Goal: Task Accomplishment & Management: Manage account settings

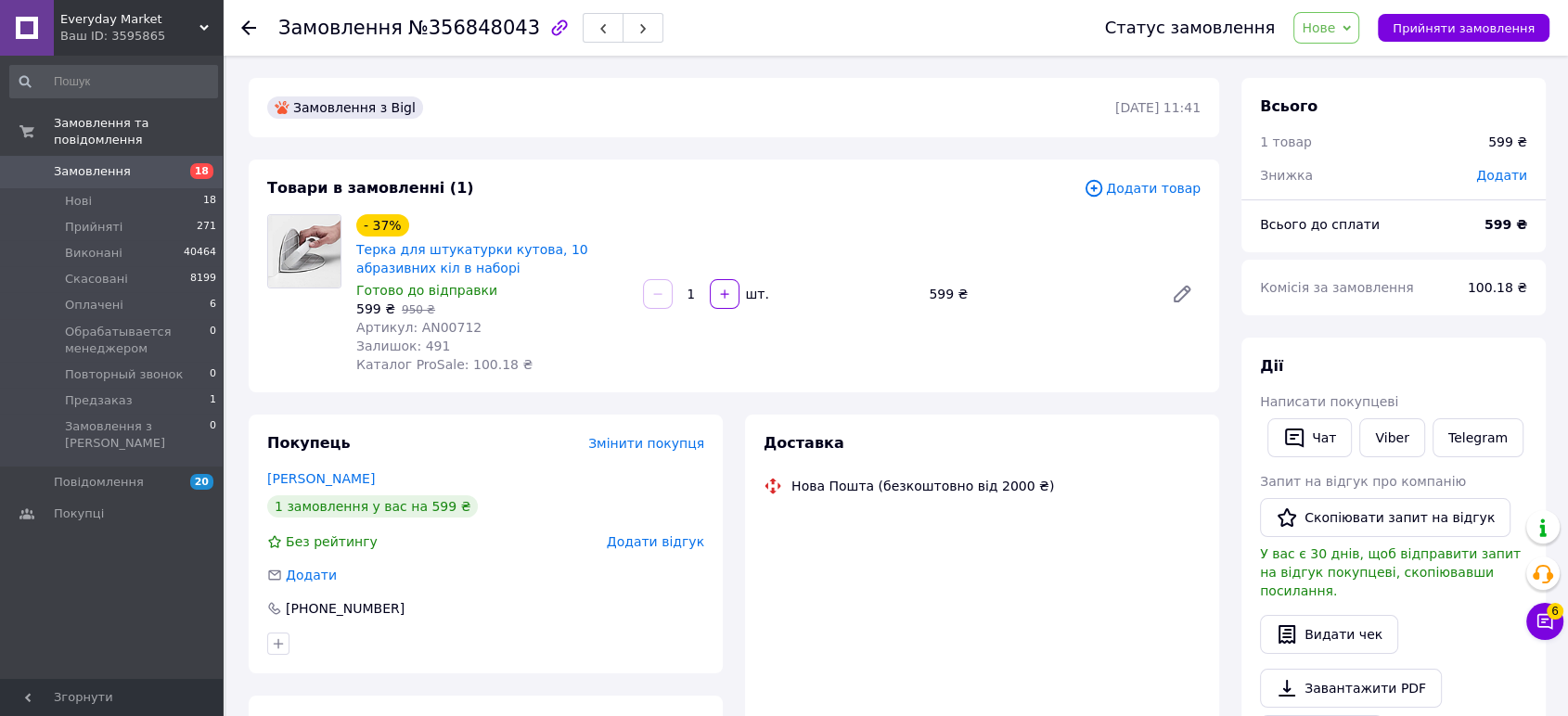
click at [1130, 194] on span "Додати товар" at bounding box center [1142, 188] width 117 height 20
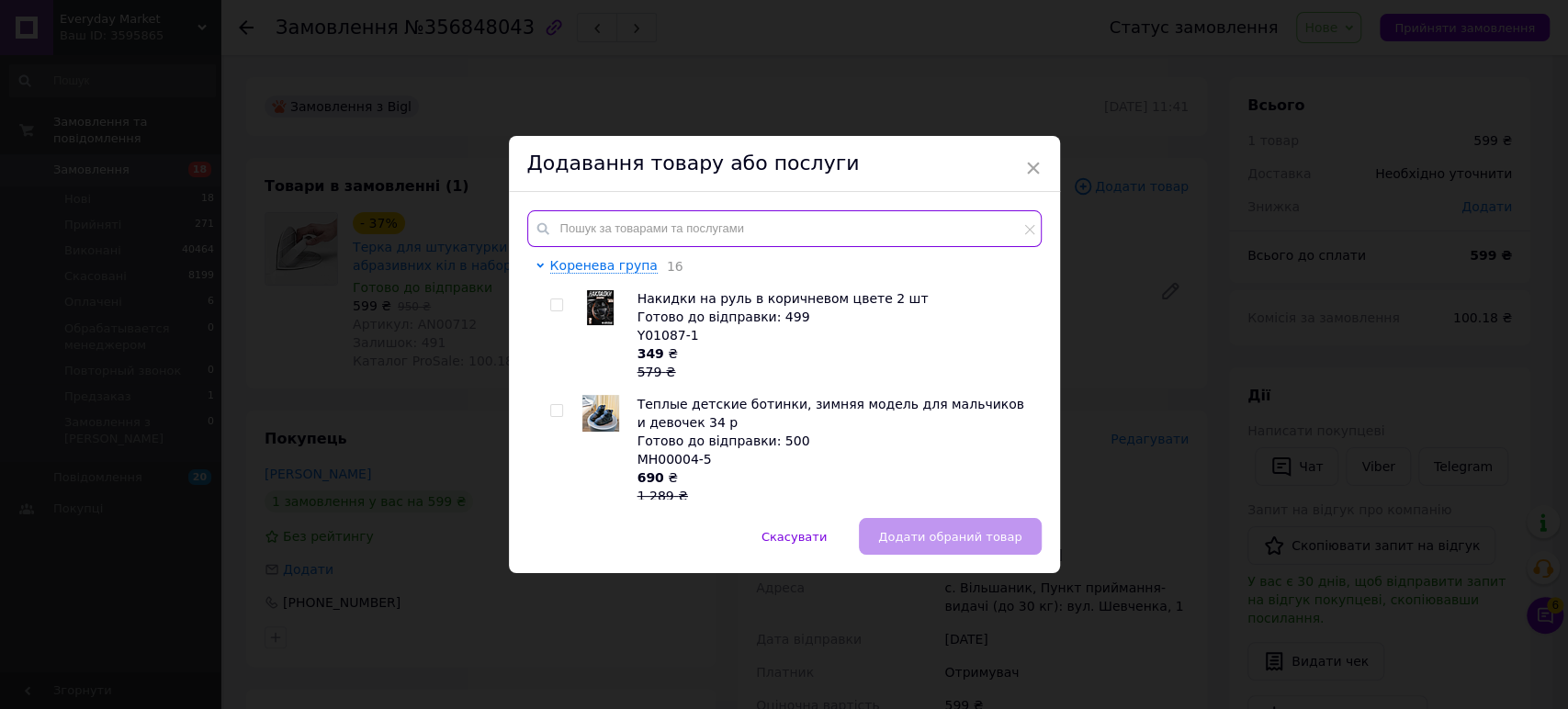
click at [647, 236] on input "text" at bounding box center [784, 228] width 515 height 37
paste input "D01/01-AN00712"
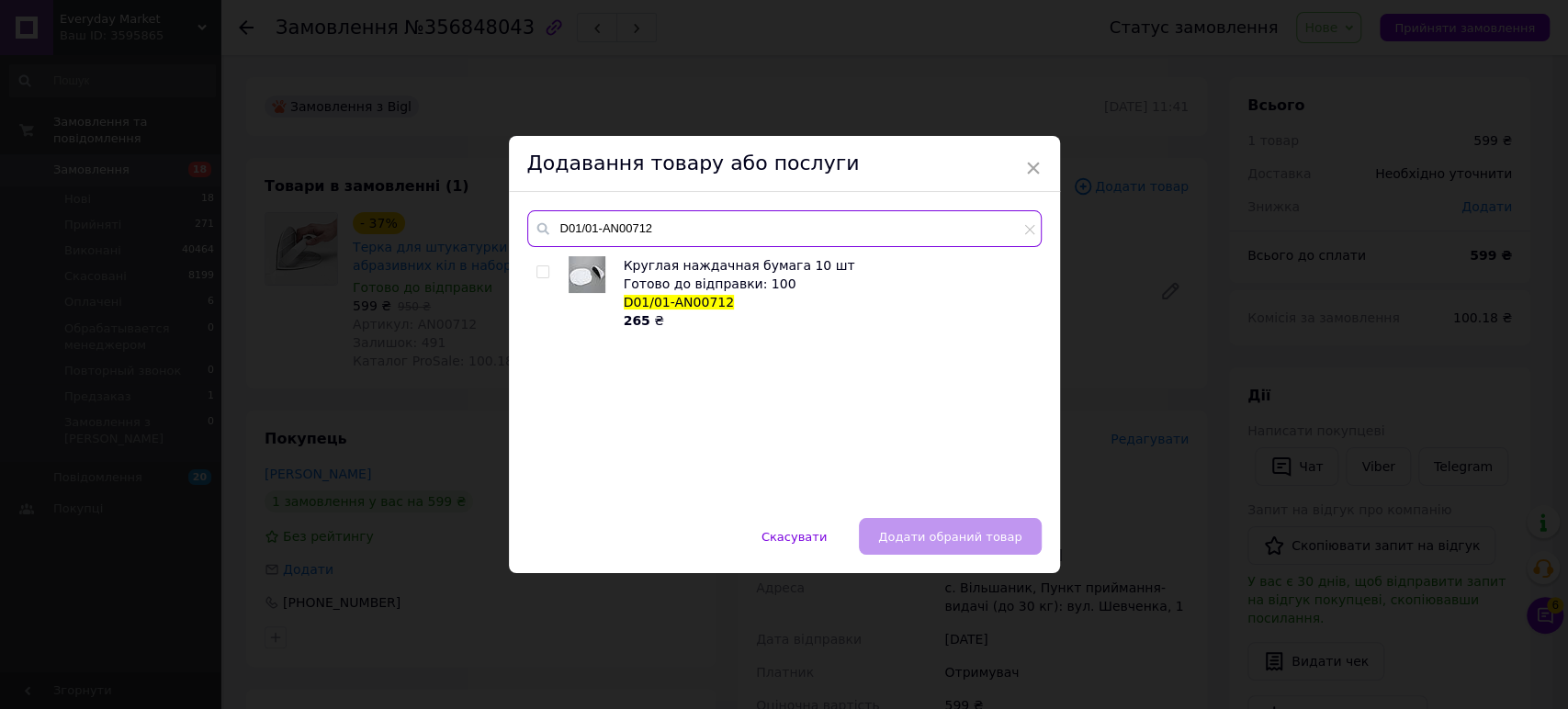
type input "D01/01-AN00712"
click at [539, 269] on input "checkbox" at bounding box center [542, 272] width 12 height 12
checkbox input "true"
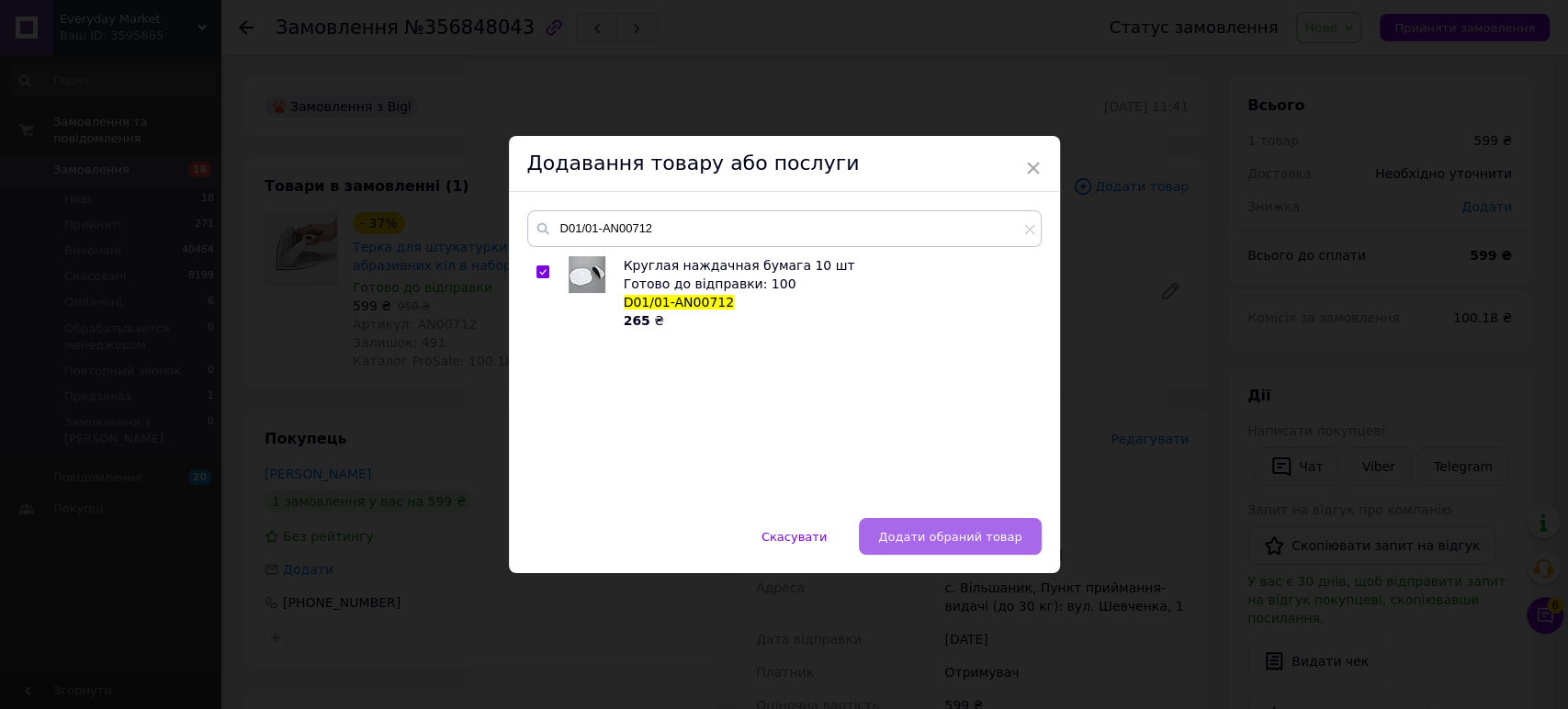
click at [962, 536] on span "Додати обраний товар" at bounding box center [949, 536] width 143 height 14
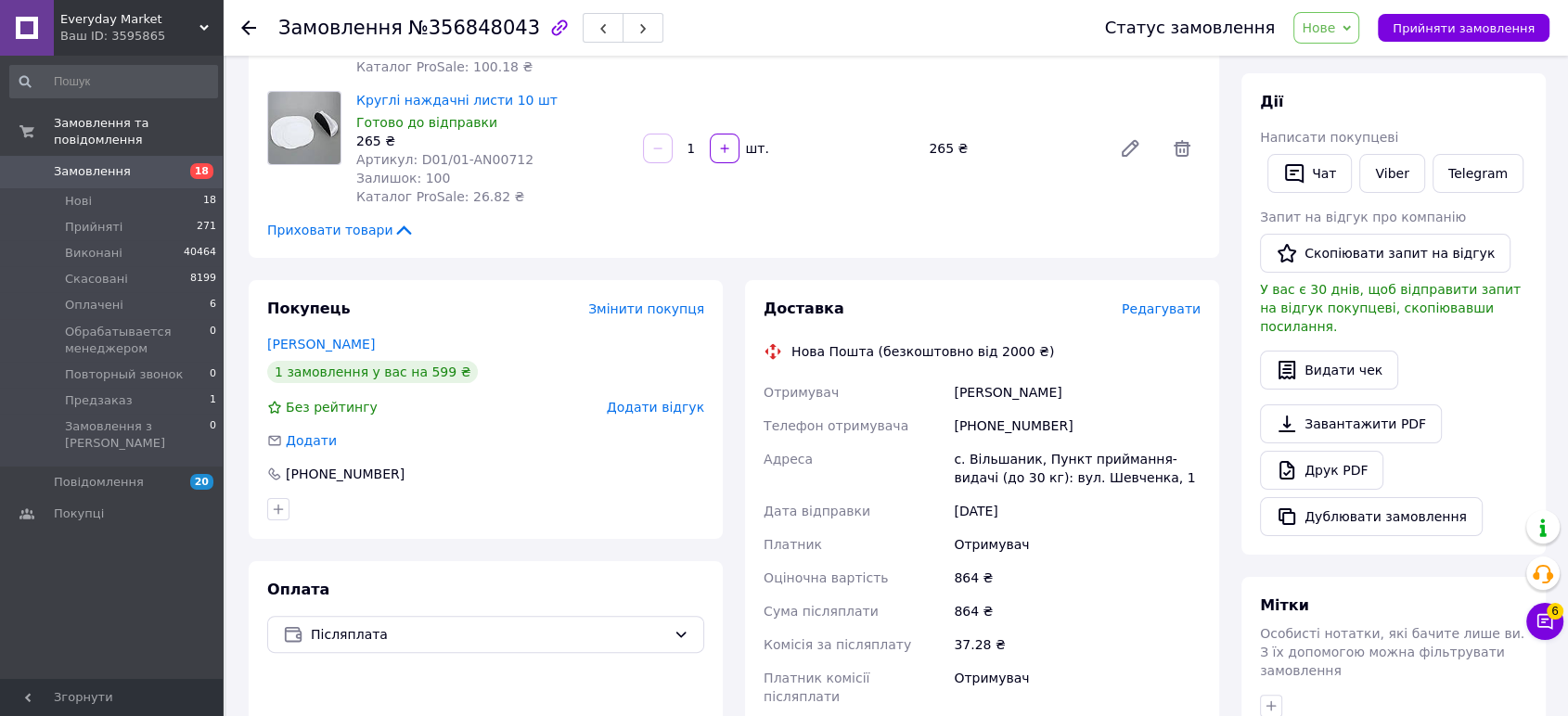
scroll to position [309, 0]
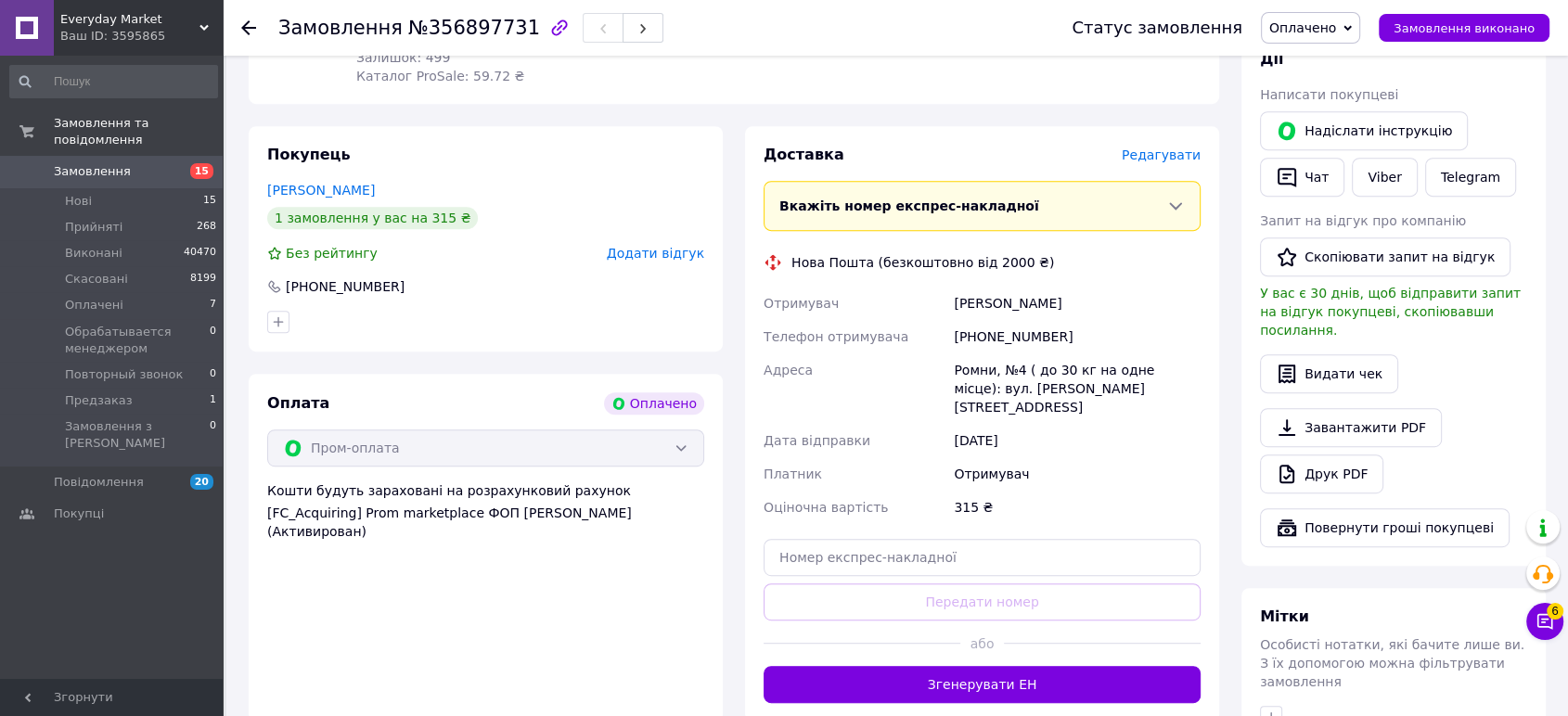
scroll to position [928, 0]
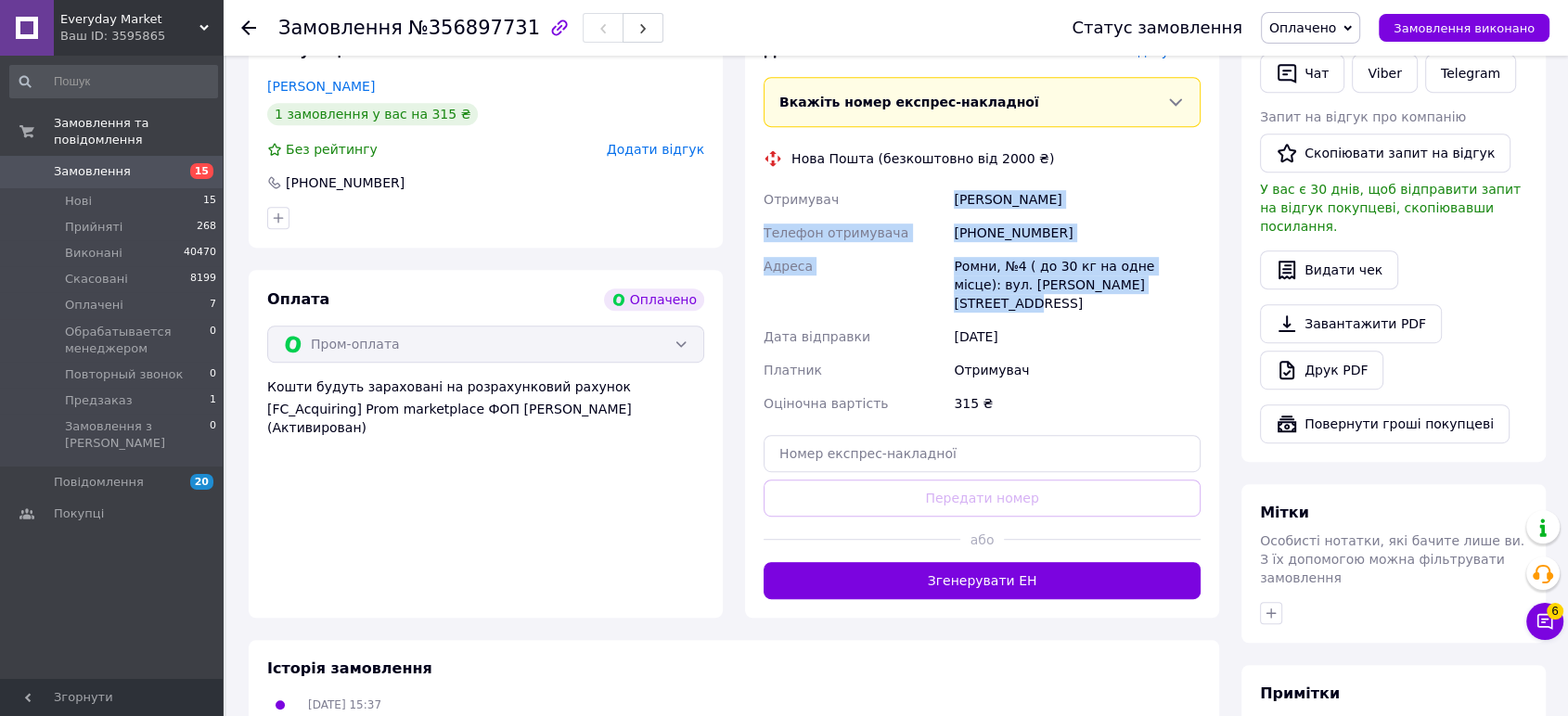
drag, startPoint x: 1018, startPoint y: 213, endPoint x: 1116, endPoint y: 280, distance: 118.7
click at [1116, 280] on div "Отримувач Сабара Анна Телефон отримувача +380633134907 Адреса Ромни, №4 ( до 30…" at bounding box center [982, 302] width 444 height 237
drag, startPoint x: 118, startPoint y: 581, endPoint x: 277, endPoint y: 501, distance: 178.0
click at [119, 579] on div "Замовлення та повідомлення Замовлення 15 Нові 15 Прийняті 268 Виконані 40470 Ск…" at bounding box center [113, 369] width 227 height 628
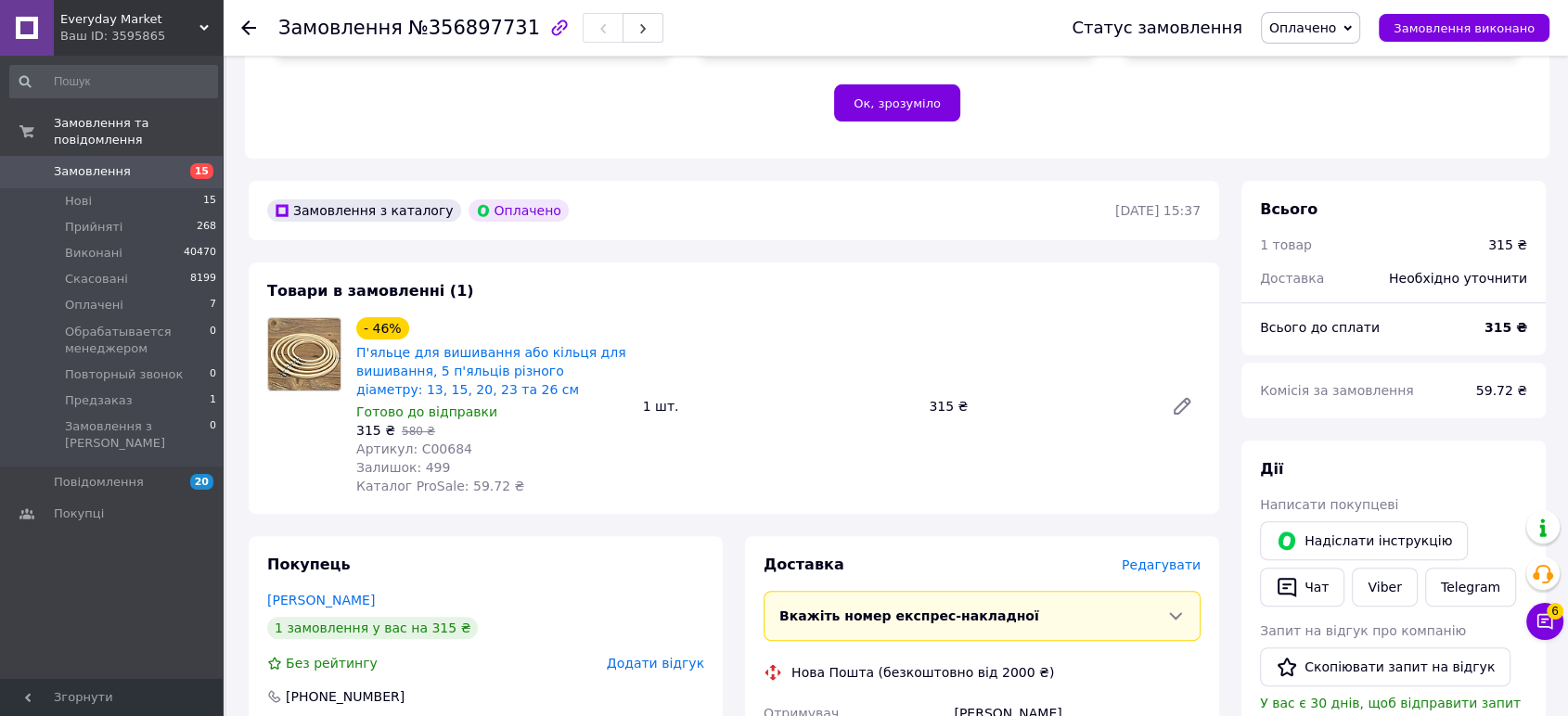
scroll to position [412, 0]
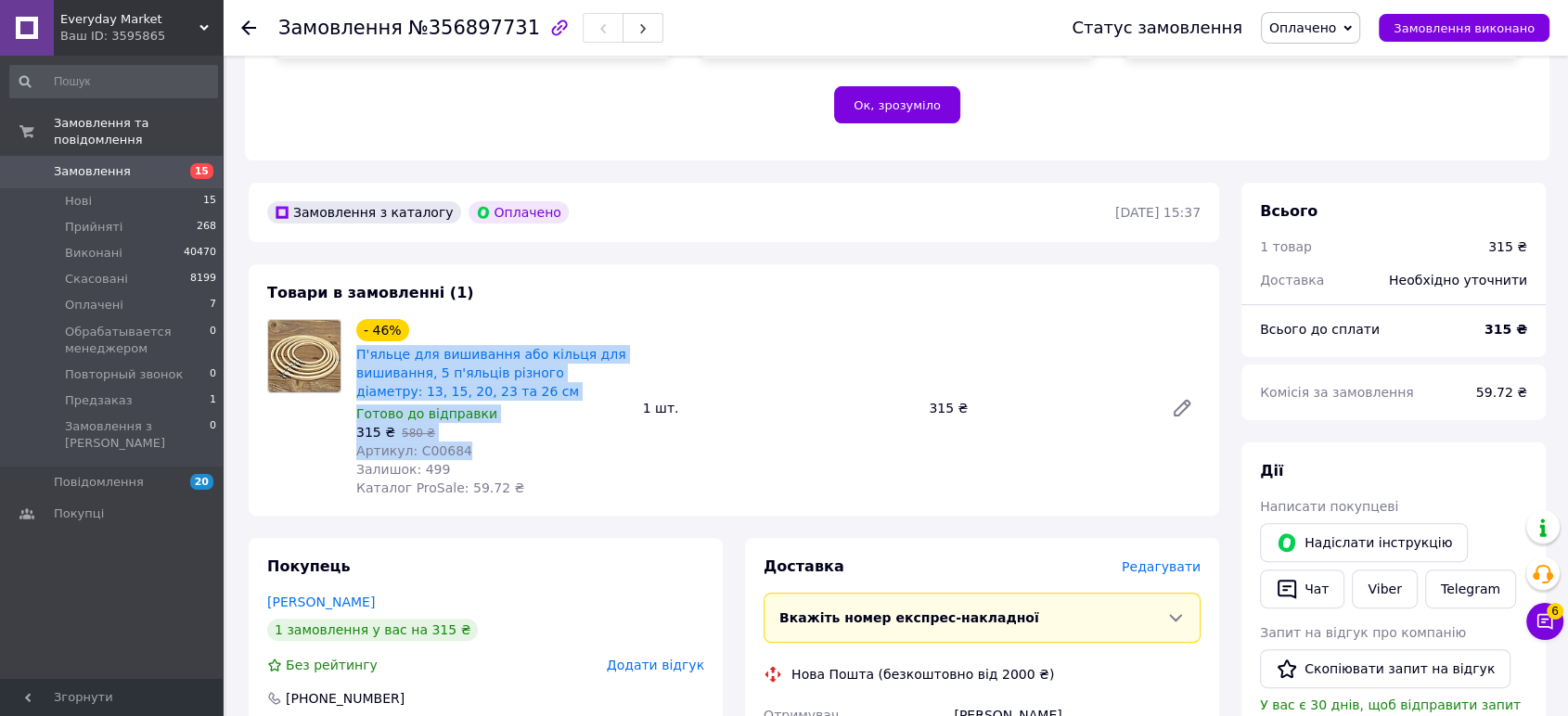
drag, startPoint x: 351, startPoint y: 332, endPoint x: 506, endPoint y: 437, distance: 187.2
click at [509, 437] on div "- 46% П'яльце для вишивання або кільця для вишивання, 5 п'яльців різного діамет…" at bounding box center [491, 408] width 286 height 186
copy div "П'яльце для вишивання або кільця для вишивання, 5 п'яльців різного діаметру: 13…"
